Goal: Task Accomplishment & Management: Use online tool/utility

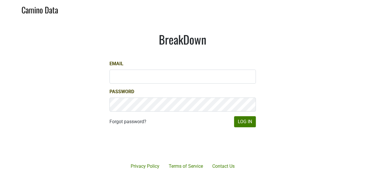
click at [255, 125] on div at bounding box center [203, 144] width 119 height 66
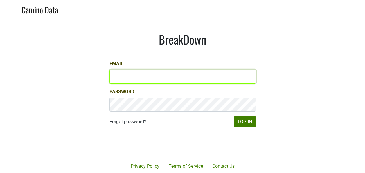
click at [152, 77] on input "Email" at bounding box center [183, 76] width 146 height 14
type input "keith@poggiocosta.com"
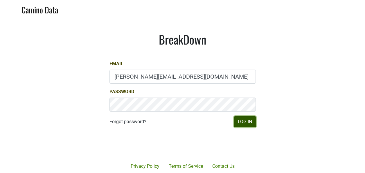
click at [246, 121] on button "Log In" at bounding box center [245, 121] width 22 height 11
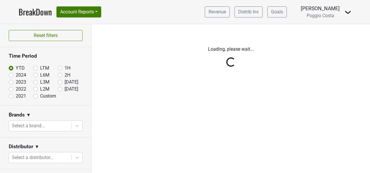
click at [65, 82] on label "Sep '25" at bounding box center [72, 81] width 14 height 7
click at [58, 82] on input "Sep '25" at bounding box center [69, 81] width 23 height 6
radio input "true"
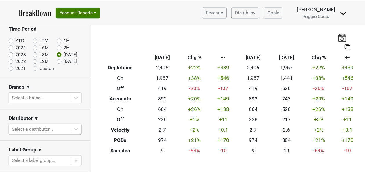
scroll to position [51, 0]
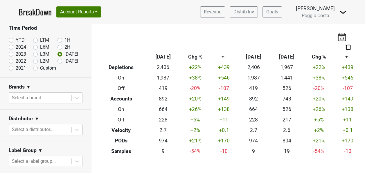
click at [59, 129] on body "BreakDown Account Reports SuperRanker Map Award Progress Chain Compliance CRM N…" at bounding box center [182, 86] width 365 height 173
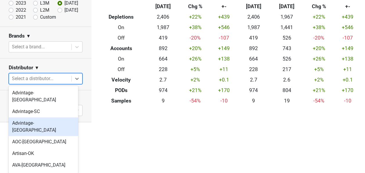
scroll to position [29, 0]
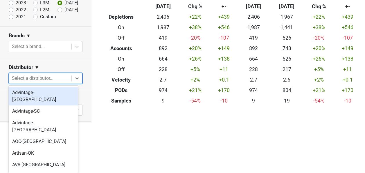
click at [55, 90] on div "Advintage-[GEOGRAPHIC_DATA]" at bounding box center [43, 96] width 69 height 19
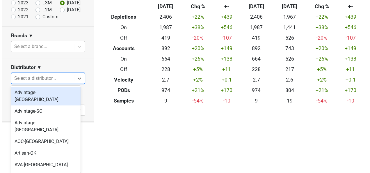
scroll to position [0, 0]
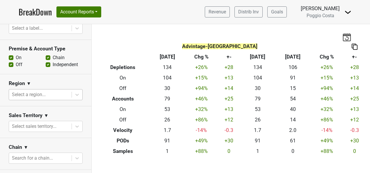
click at [55, 90] on div at bounding box center [40, 94] width 57 height 8
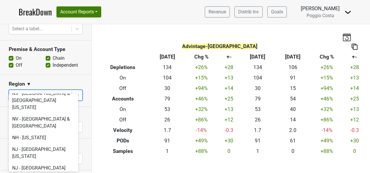
scroll to position [1219, 0]
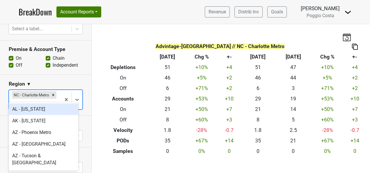
click at [30, 100] on div at bounding box center [35, 104] width 46 height 8
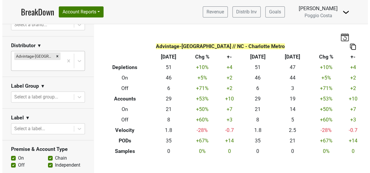
scroll to position [101, 0]
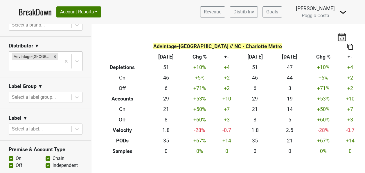
click at [51, 61] on div at bounding box center [35, 65] width 46 height 8
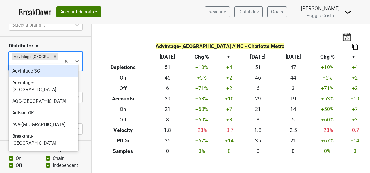
click at [52, 73] on div "Advintage-SC" at bounding box center [43, 71] width 69 height 12
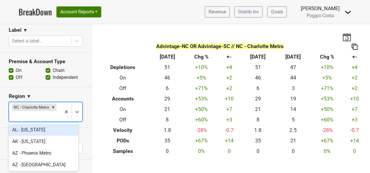
click at [48, 114] on div at bounding box center [35, 116] width 46 height 8
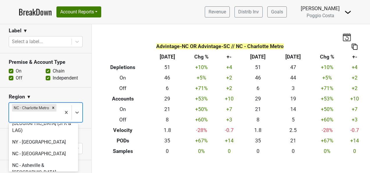
scroll to position [1417, 0]
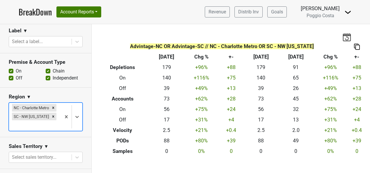
scroll to position [188, 0]
click at [52, 108] on icon "Remove NC - Charlotte Metro" at bounding box center [53, 107] width 4 height 4
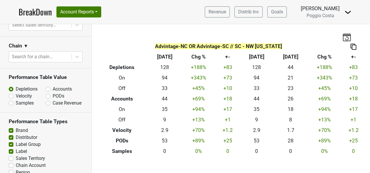
scroll to position [347, 0]
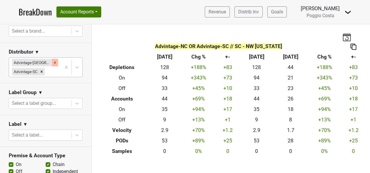
click at [53, 60] on icon "Remove Advintage-NC" at bounding box center [55, 62] width 4 height 4
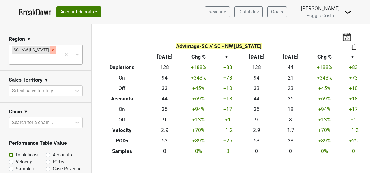
scroll to position [237, 0]
click at [52, 49] on icon "Remove SC - NW South Carolina" at bounding box center [53, 50] width 2 height 2
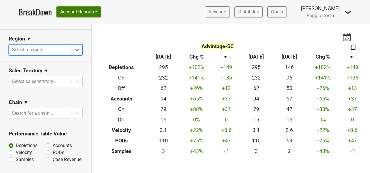
click at [51, 49] on div at bounding box center [40, 50] width 57 height 8
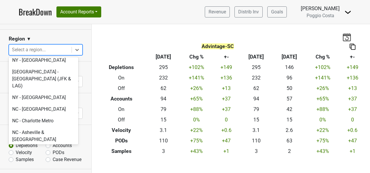
scroll to position [1396, 0]
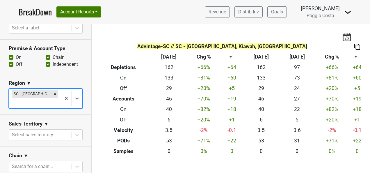
scroll to position [0, 0]
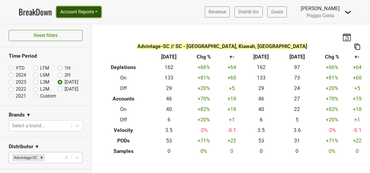
click at [84, 15] on button "Account Reports" at bounding box center [78, 11] width 45 height 11
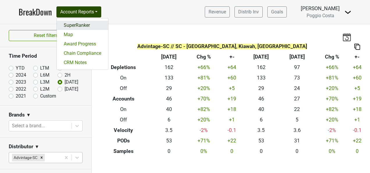
click at [87, 26] on link "SuperRanker" at bounding box center [82, 25] width 51 height 9
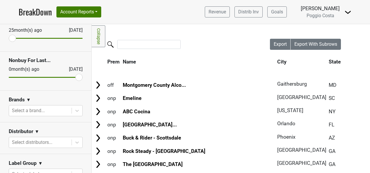
scroll to position [46, 0]
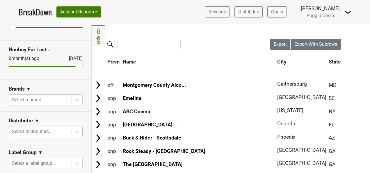
click at [57, 132] on body "BreakDown Account Reports SuperRanker Map Award Progress Chain Compliance CRM N…" at bounding box center [185, 86] width 370 height 173
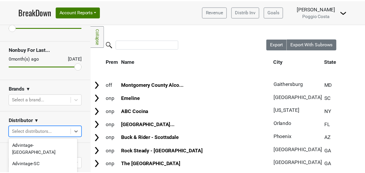
scroll to position [53, 0]
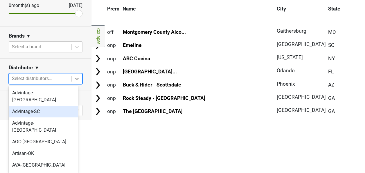
click at [48, 105] on div "Advintage-SC" at bounding box center [43, 111] width 69 height 12
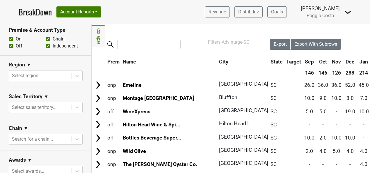
scroll to position [262, 0]
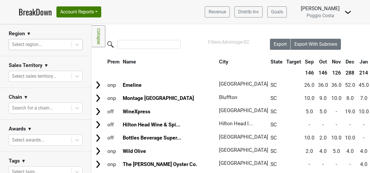
click at [51, 47] on div at bounding box center [40, 44] width 57 height 8
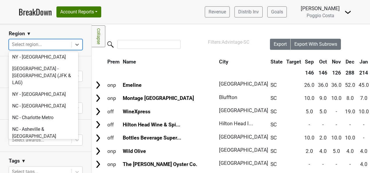
scroll to position [1394, 0]
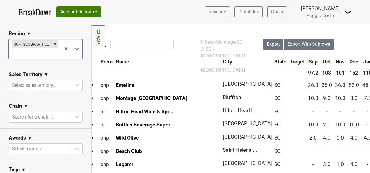
scroll to position [0, 0]
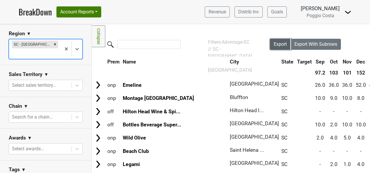
click at [277, 44] on span "Export" at bounding box center [279, 44] width 13 height 6
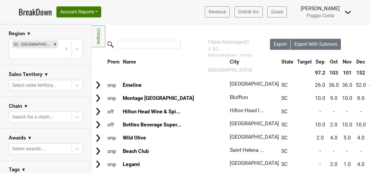
click at [193, 27] on div "Filters Collapse Loading, please wait... Please wait, your file is being downlo…" at bounding box center [231, 98] width 278 height 148
click at [53, 43] on icon "Remove SC - Charleston, Kiawah, Hilton Head" at bounding box center [55, 44] width 4 height 4
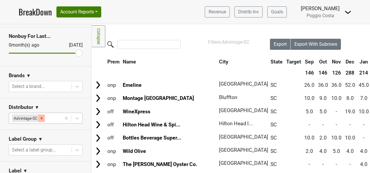
scroll to position [59, 0]
click at [42, 118] on icon "Remove Advintage-SC" at bounding box center [42, 118] width 2 height 2
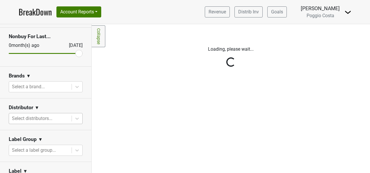
click at [43, 117] on div "Reset filters Purchased Within Last... [DATE] [DATE] Nonbuy For Last... [DATE] …" at bounding box center [46, 98] width 92 height 148
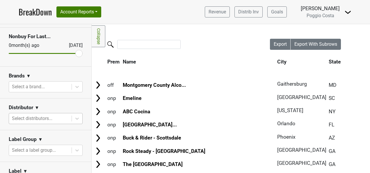
click at [53, 117] on div at bounding box center [40, 118] width 57 height 8
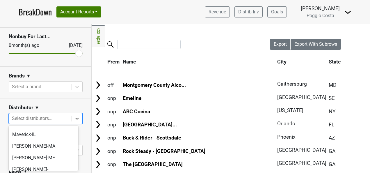
scroll to position [0, 0]
